Goal: Task Accomplishment & Management: Use online tool/utility

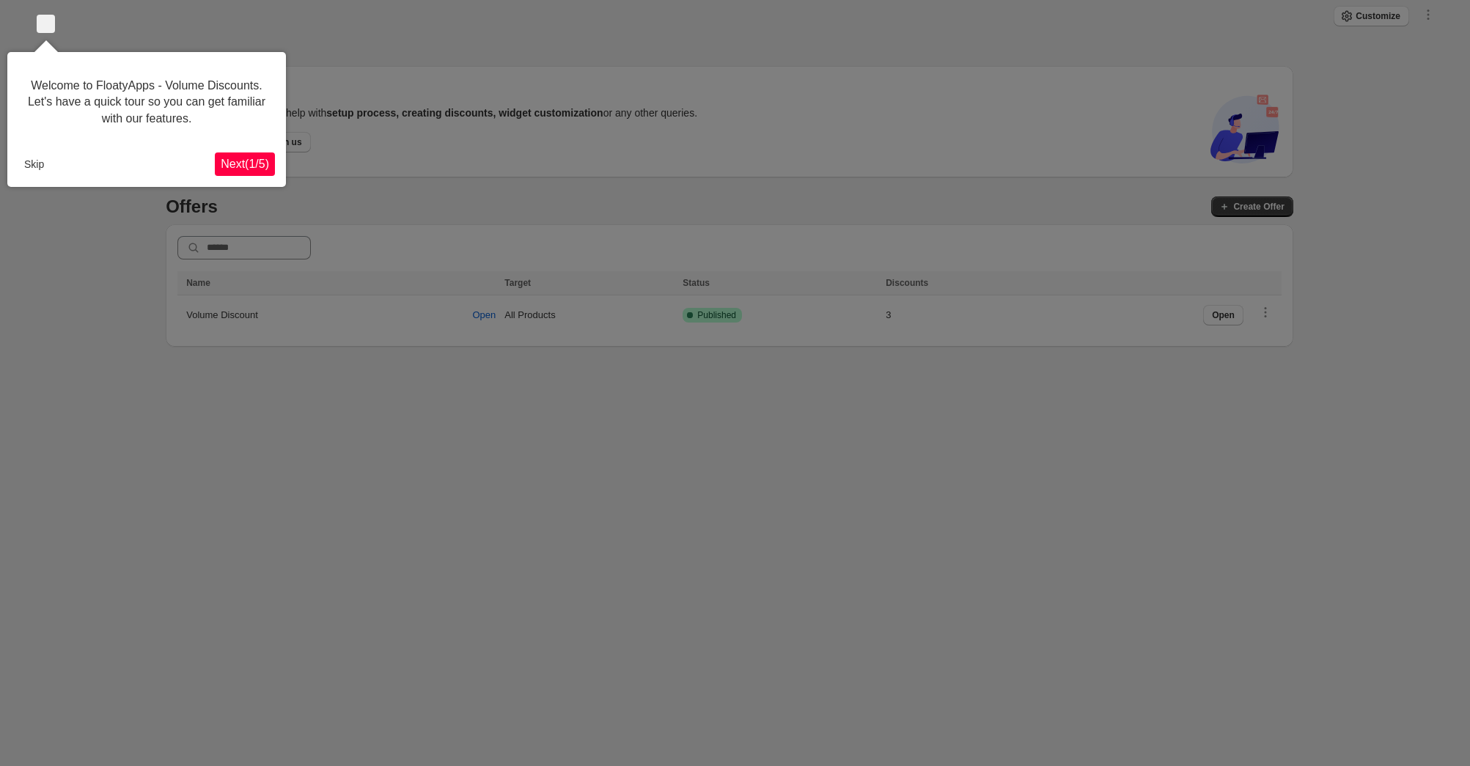
click at [29, 162] on button "Skip" at bounding box center [34, 164] width 32 height 22
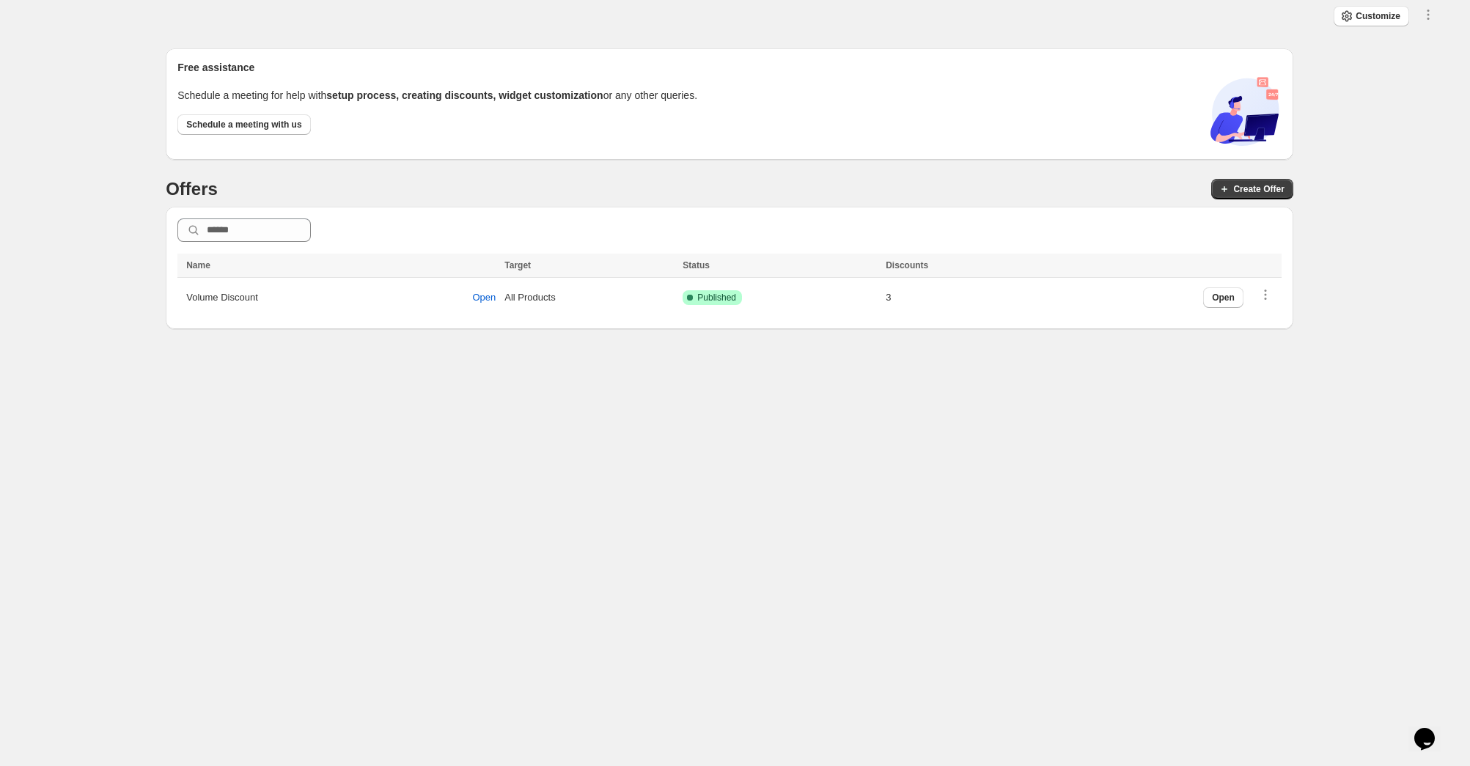
click at [1435, 729] on icon "Chat widget" at bounding box center [1424, 739] width 21 height 22
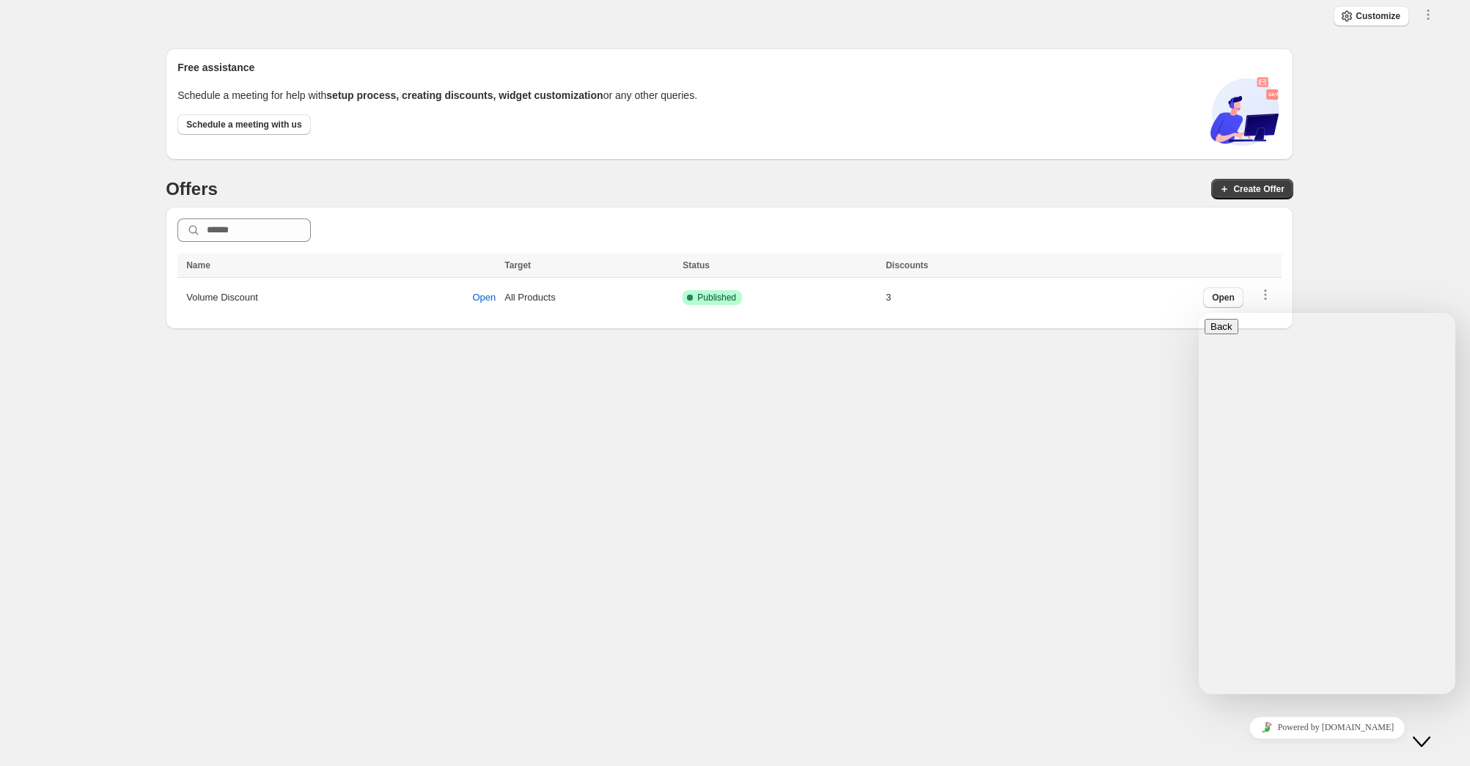
click at [1276, 746] on div "Hi there Need help? Start a conversation our support team will help you with wh…" at bounding box center [1327, 746] width 245 height 0
click at [1297, 746] on textarea at bounding box center [1262, 752] width 114 height 12
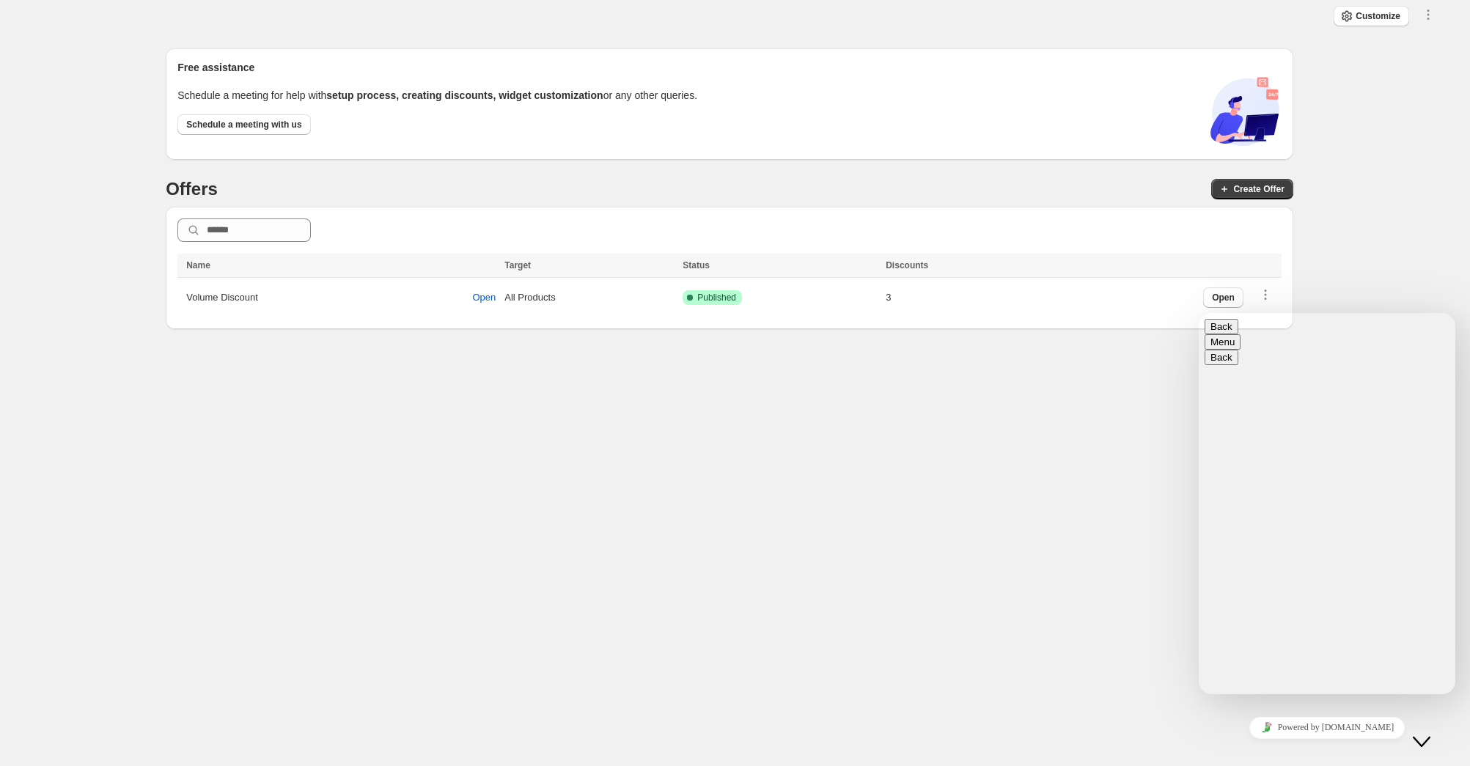
scroll to position [55, 0]
paste textarea
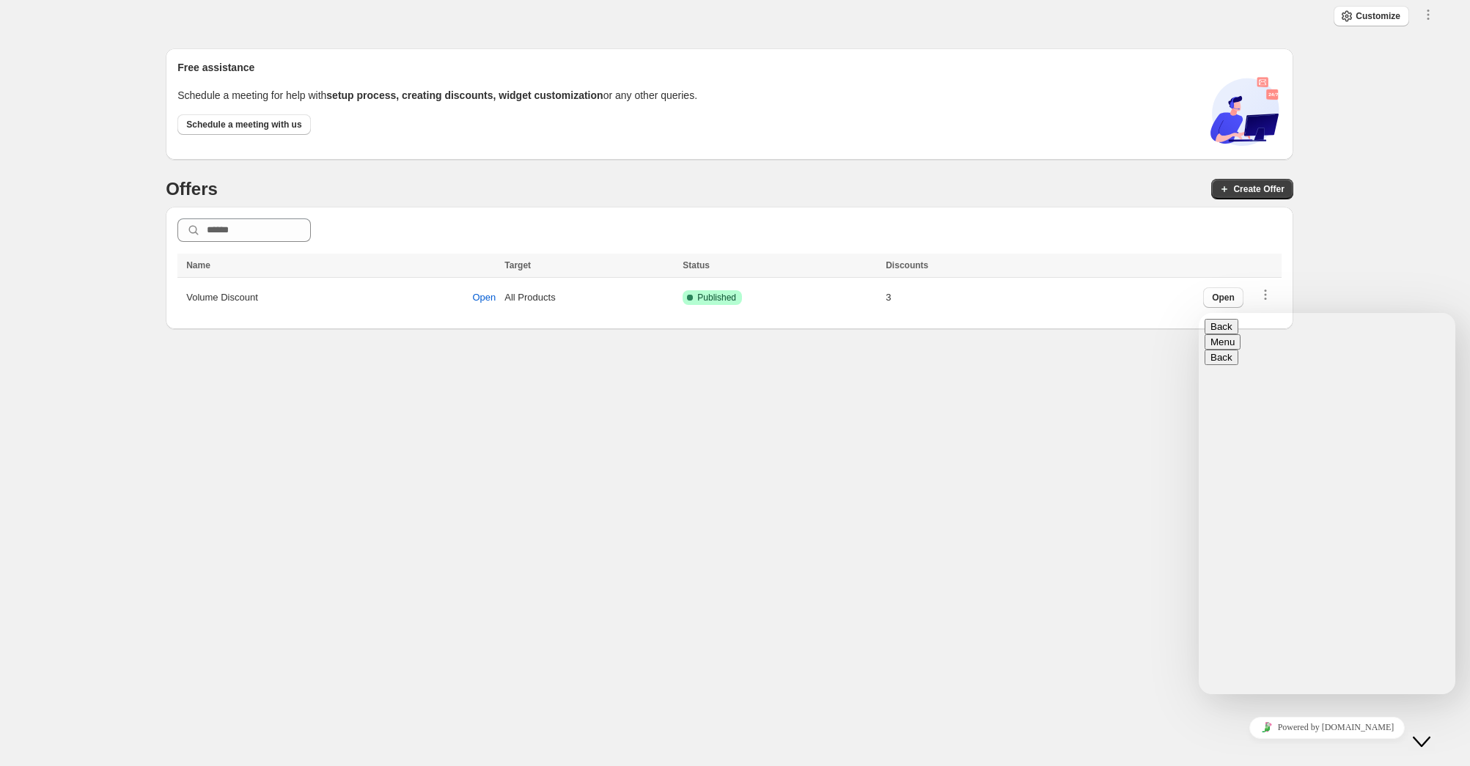
type textarea "**********"
click at [235, 296] on span "Volume Discount" at bounding box center [222, 297] width 72 height 15
click at [1226, 293] on span "Open" at bounding box center [1223, 298] width 23 height 12
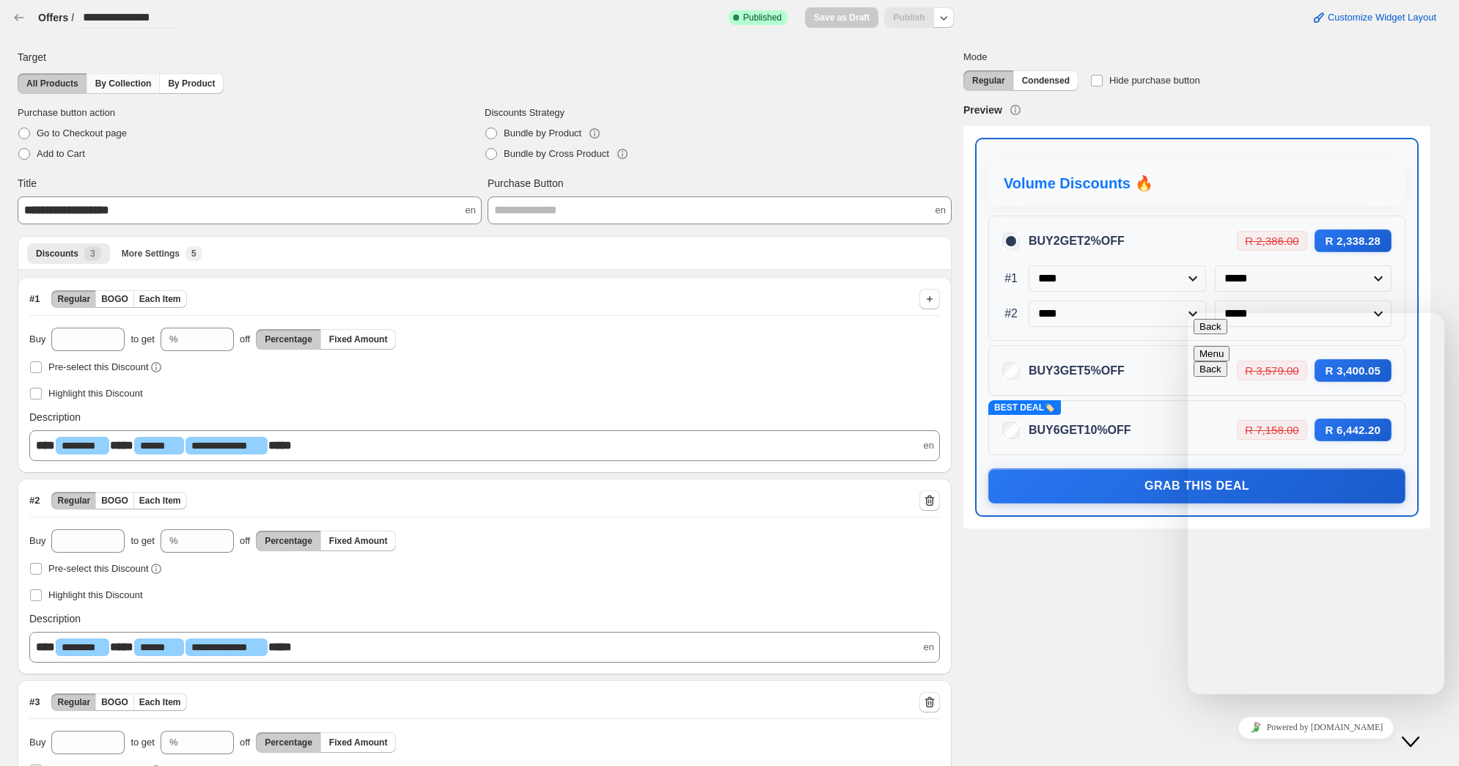
click at [115, 79] on span "By Collection" at bounding box center [123, 84] width 56 height 12
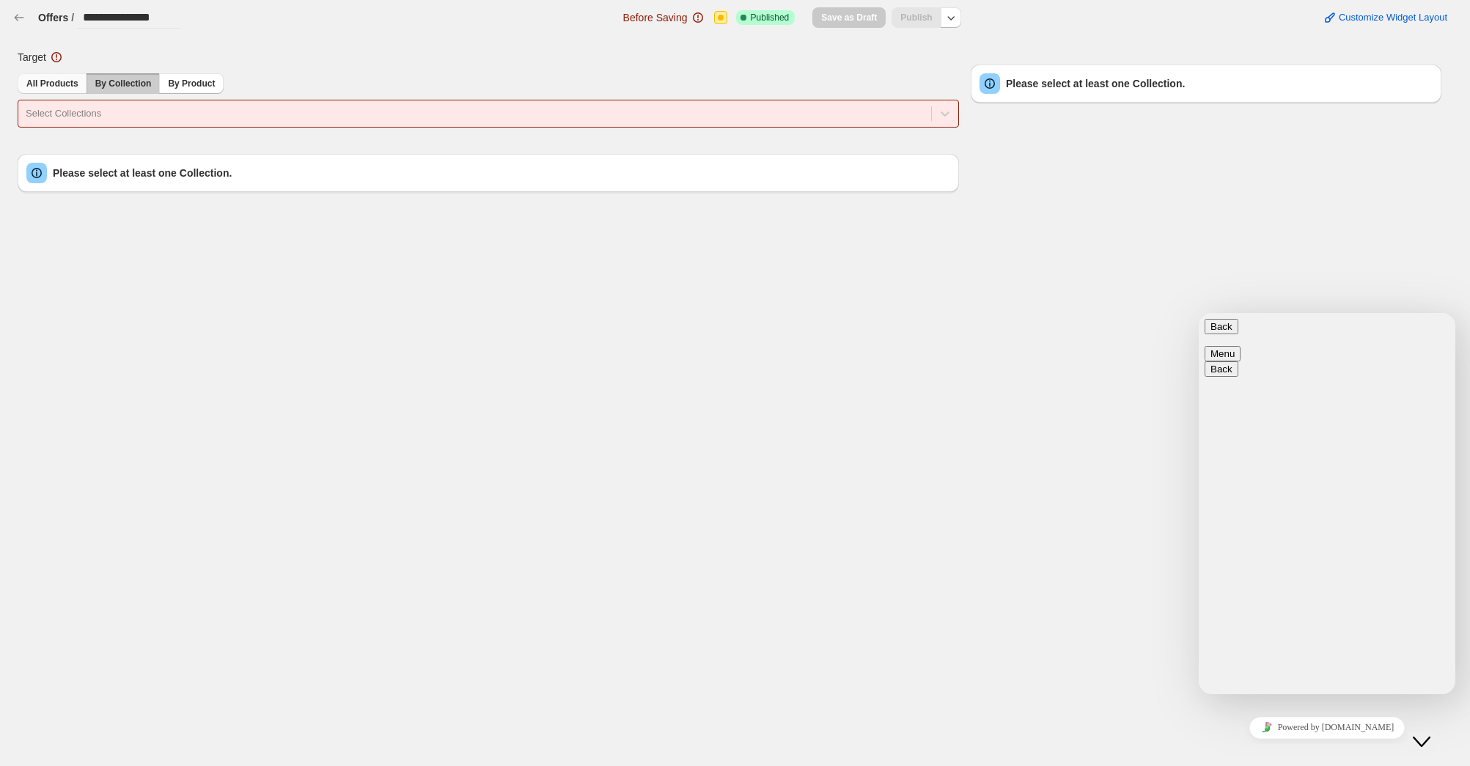
click at [55, 87] on span "All Products" at bounding box center [52, 84] width 52 height 12
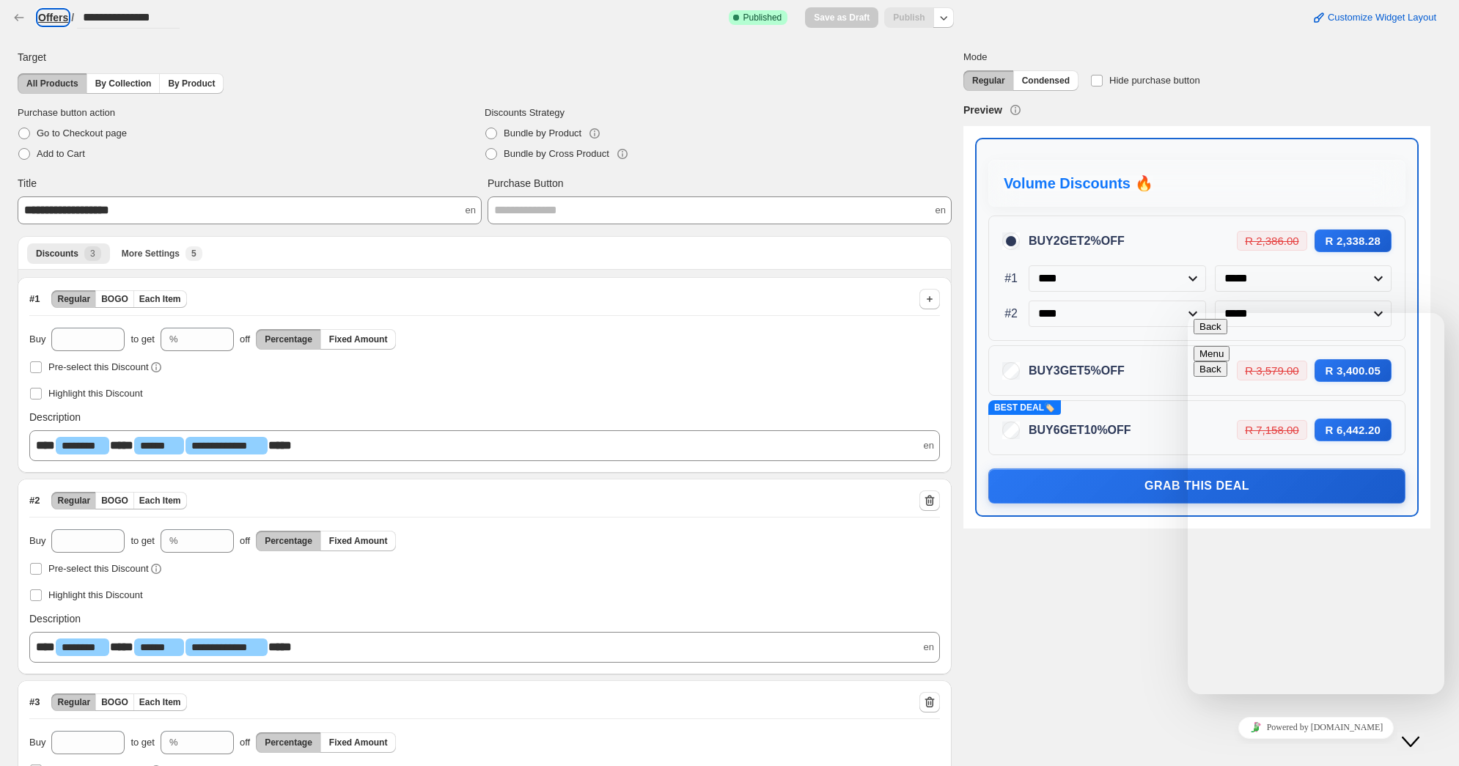
click at [39, 14] on h3 "Offers" at bounding box center [53, 17] width 30 height 15
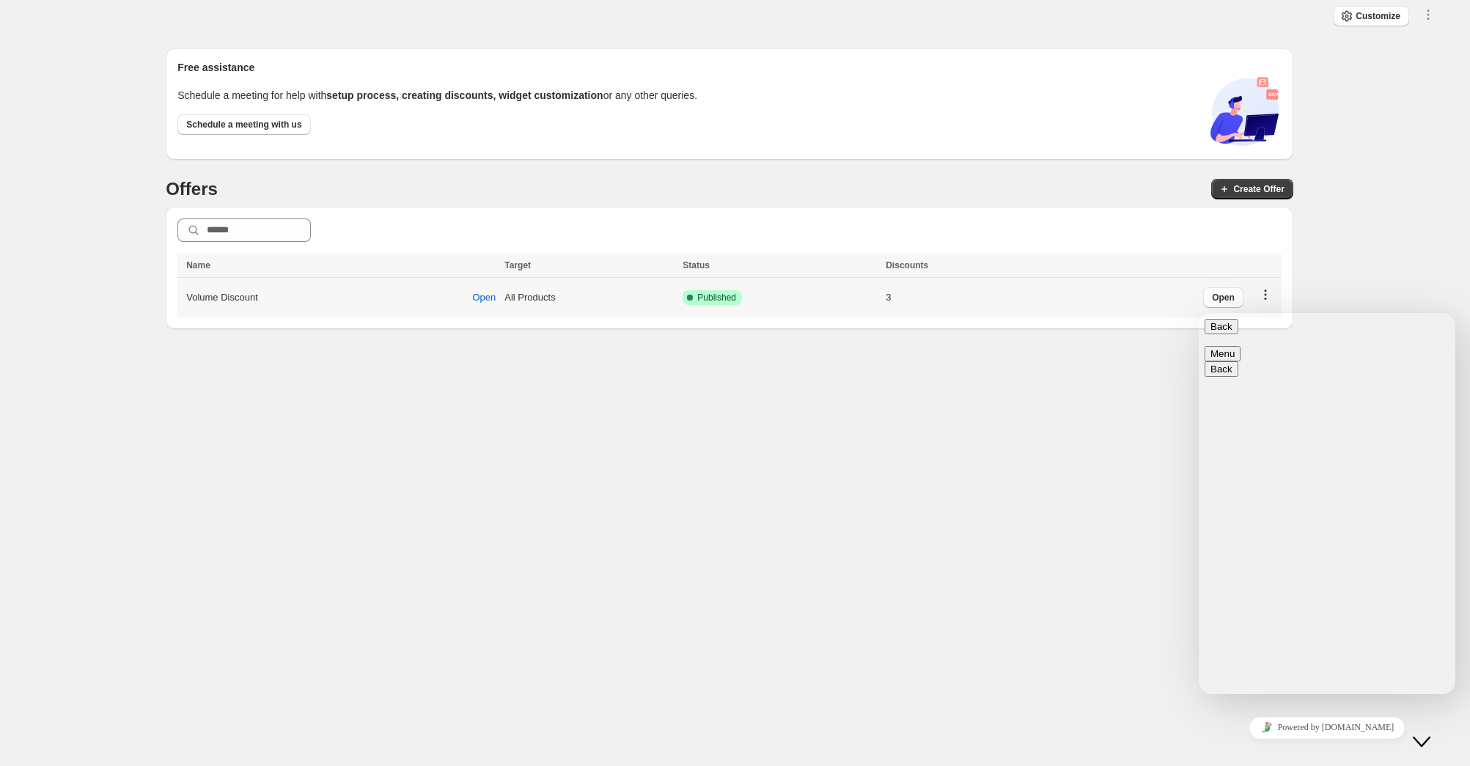
click at [1268, 293] on icon "button" at bounding box center [1265, 294] width 15 height 15
click at [669, 364] on div "Customize Save Close All discounts can be combined with: Product discounts Orde…" at bounding box center [729, 383] width 1459 height 766
click at [1427, 17] on icon "button" at bounding box center [1428, 14] width 15 height 15
